Goal: Task Accomplishment & Management: Manage account settings

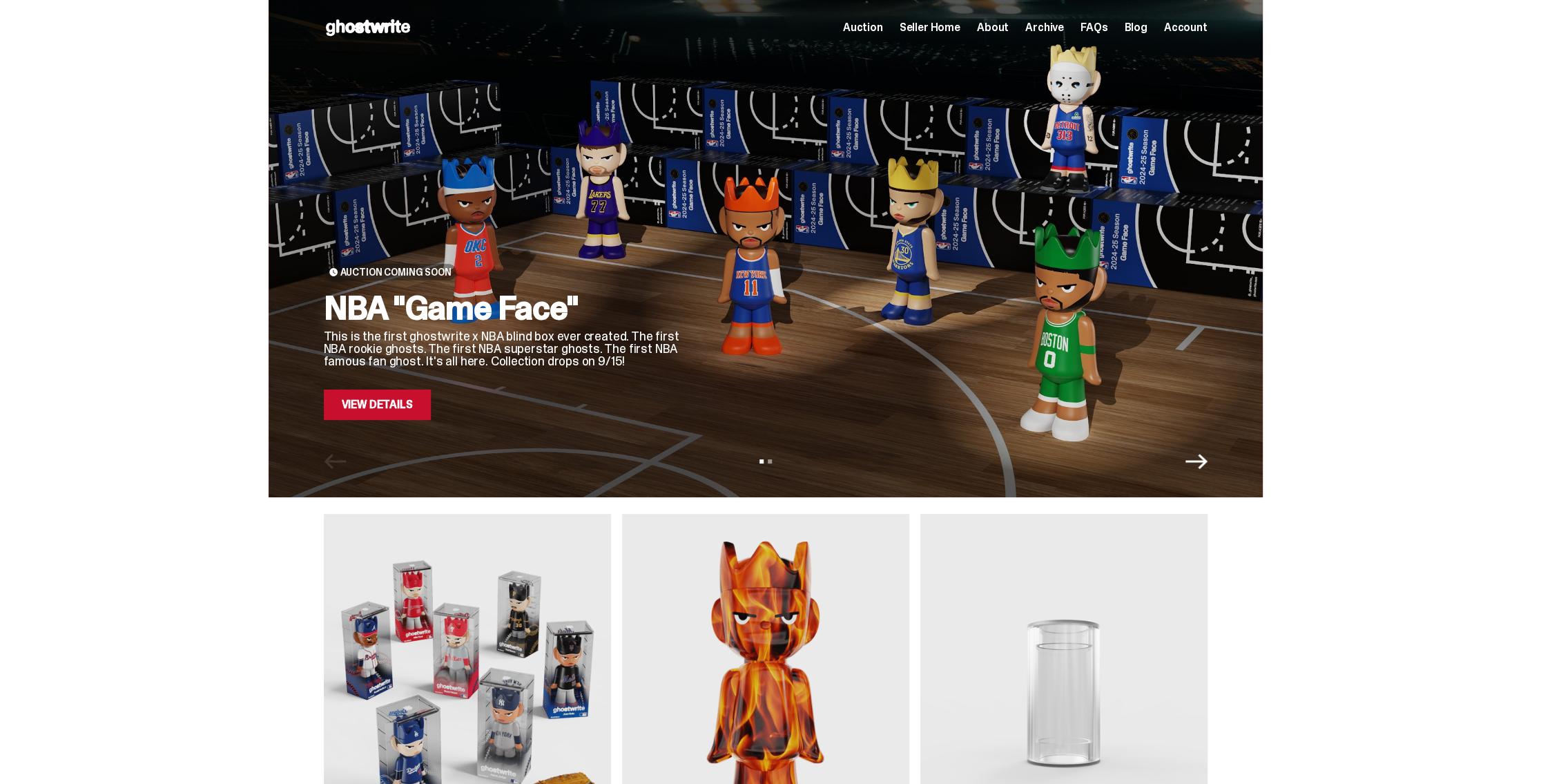
click at [951, 28] on span "Seller Home" at bounding box center [930, 27] width 61 height 11
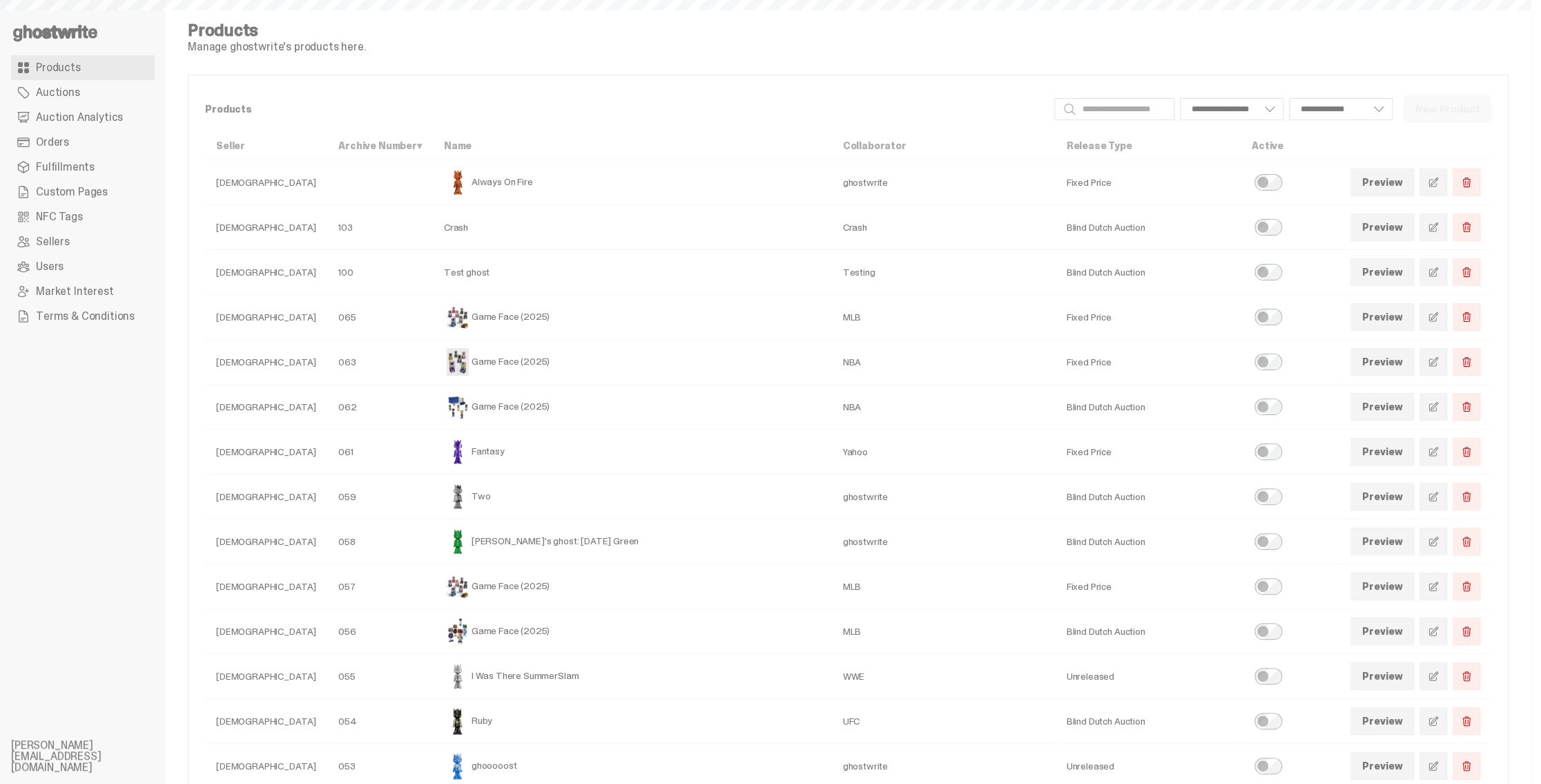
select select
click at [81, 137] on link "Orders" at bounding box center [82, 142] width 144 height 24
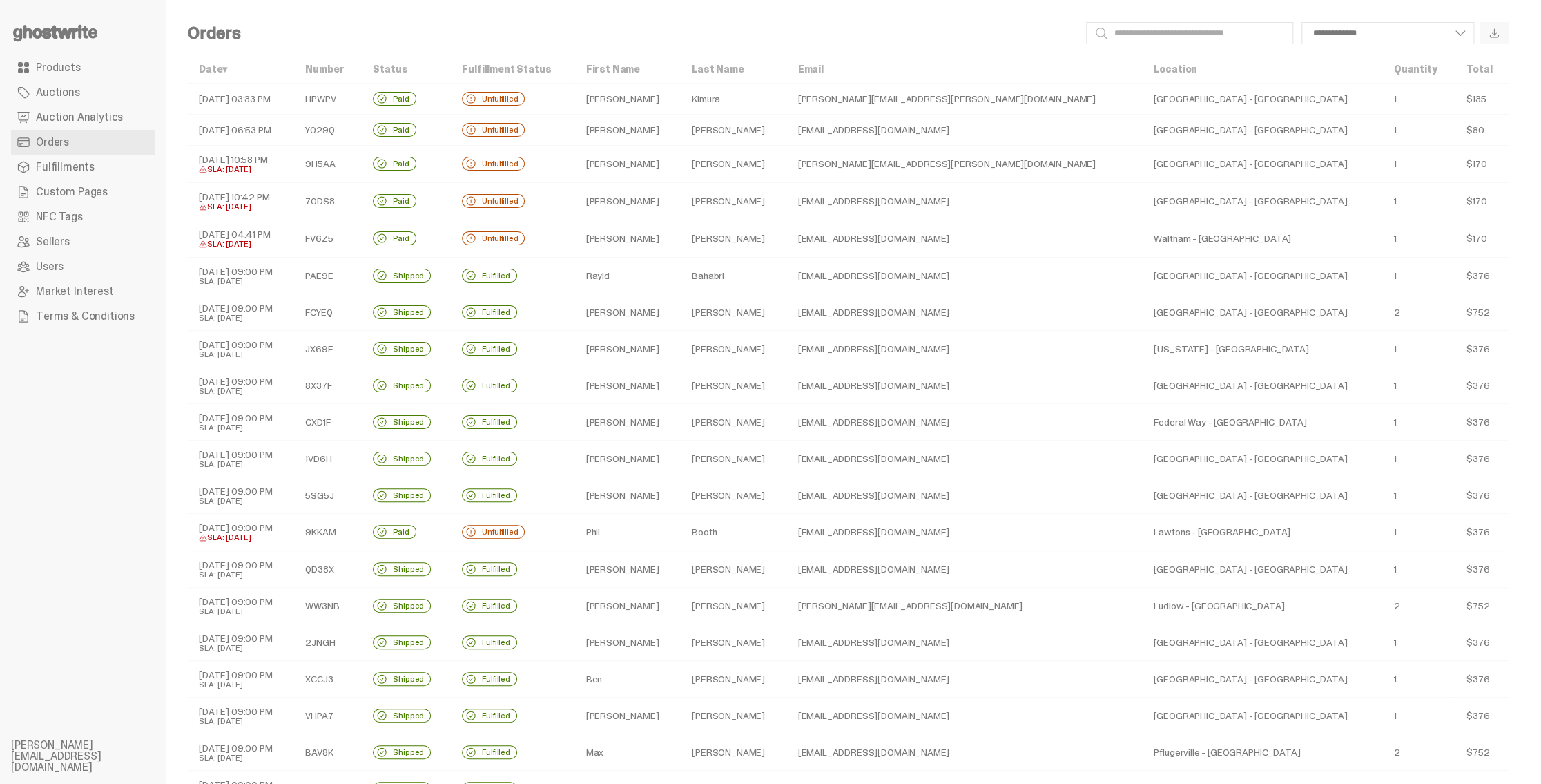
click at [575, 93] on td "Unfulfilled" at bounding box center [513, 99] width 123 height 31
